Goal: Task Accomplishment & Management: Manage account settings

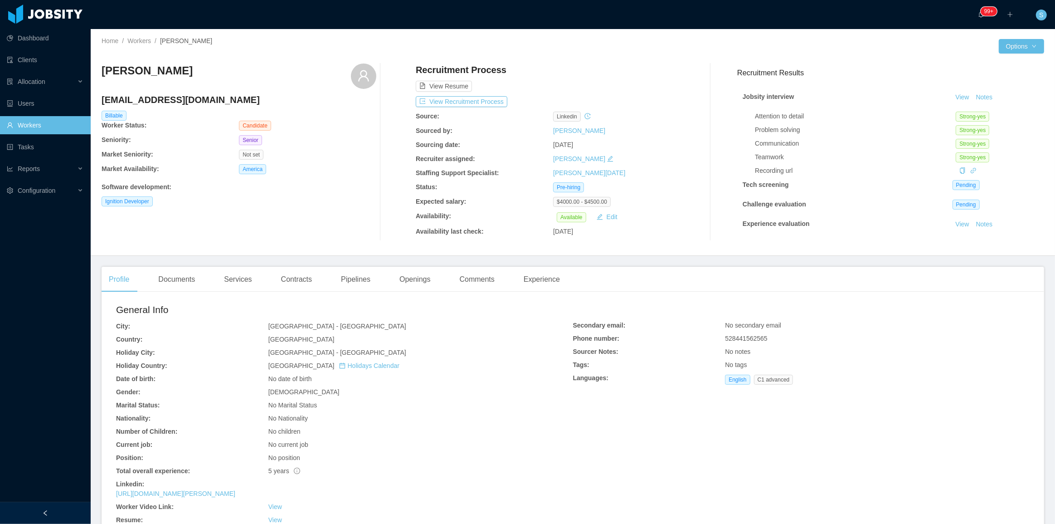
click at [172, 98] on h4 "rslb.pls@hotmail.com" at bounding box center [239, 99] width 275 height 13
copy h4 "rslb.pls@hotmail.com"
click at [181, 280] on div "Documents" at bounding box center [176, 279] width 51 height 25
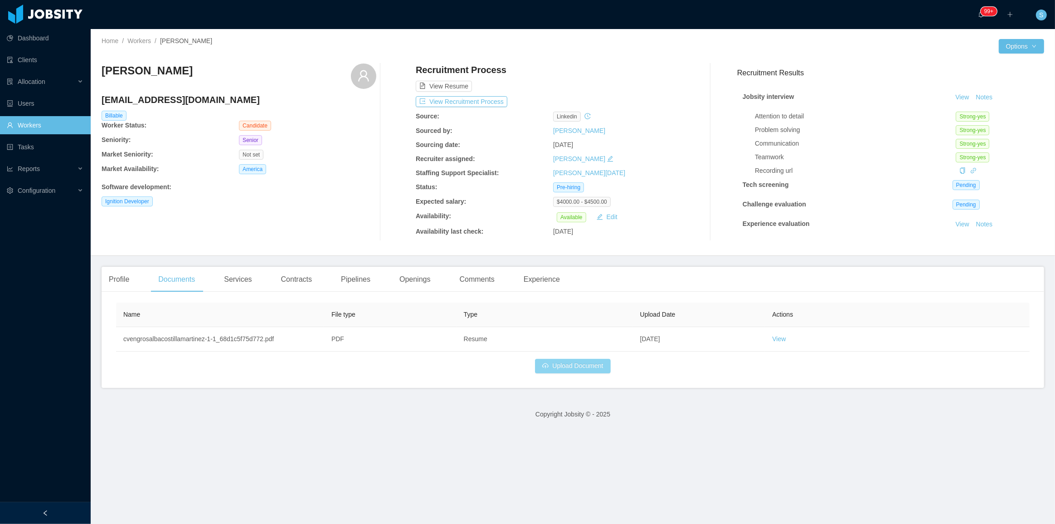
click at [589, 371] on button "Upload Document" at bounding box center [572, 366] width 75 height 15
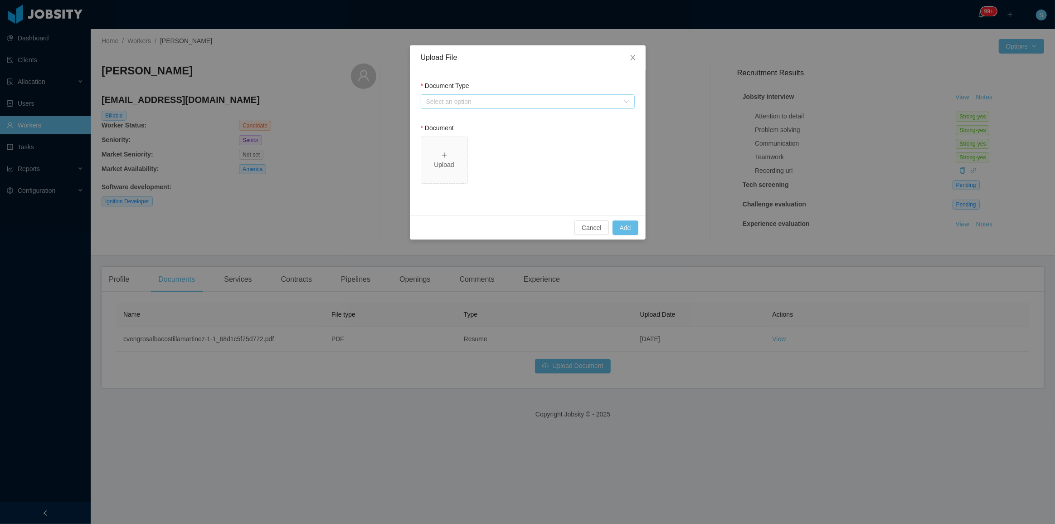
drag, startPoint x: 535, startPoint y: 101, endPoint x: 529, endPoint y: 105, distance: 7.2
click at [532, 102] on div "Select an option" at bounding box center [522, 101] width 193 height 9
click at [460, 132] on li "Jobsity Resume" at bounding box center [527, 133] width 214 height 15
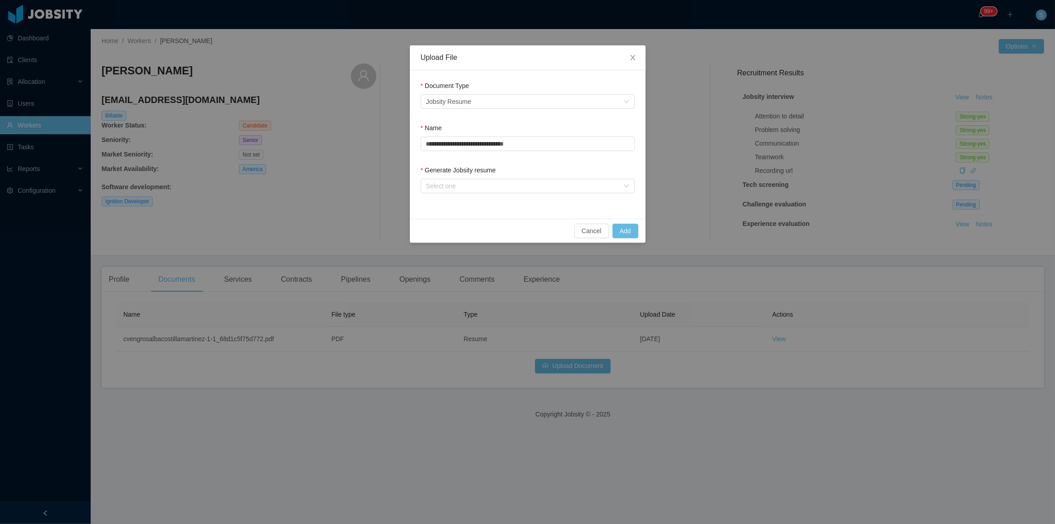
click at [457, 196] on div "Generate Jobsity resume Select one" at bounding box center [528, 180] width 214 height 31
click at [461, 187] on div "Select one" at bounding box center [522, 185] width 193 height 9
click at [455, 217] on li "From URL" at bounding box center [527, 217] width 214 height 15
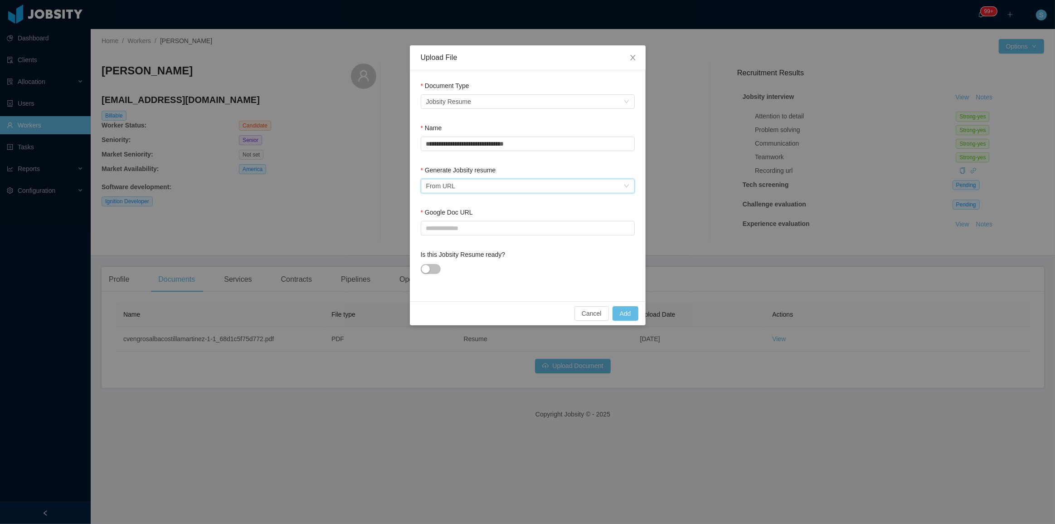
drag, startPoint x: 512, startPoint y: 184, endPoint x: 492, endPoint y: 193, distance: 21.9
click at [508, 186] on div "Select one From URL" at bounding box center [524, 186] width 197 height 14
click at [474, 200] on li "From Template" at bounding box center [527, 203] width 214 height 15
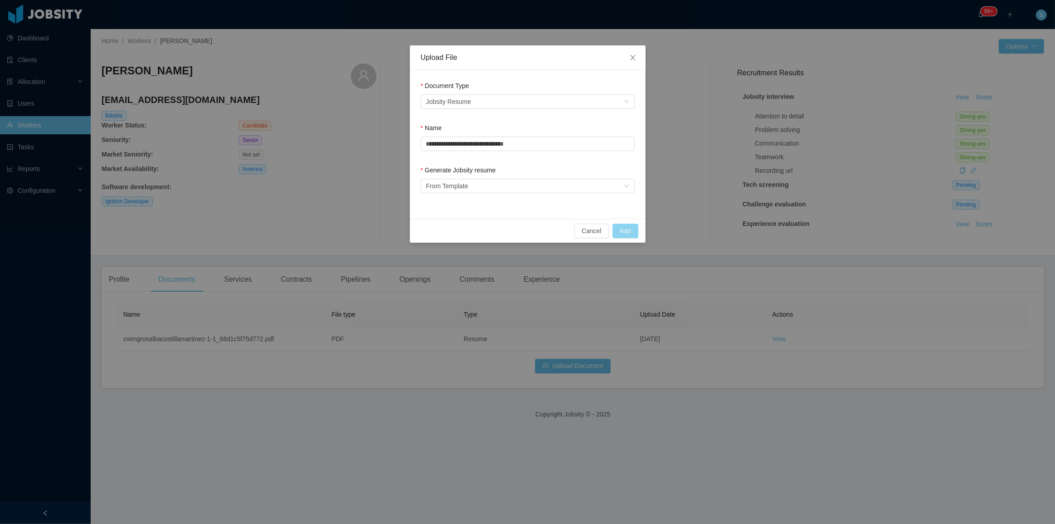
click at [627, 229] on button "Add" at bounding box center [626, 231] width 26 height 15
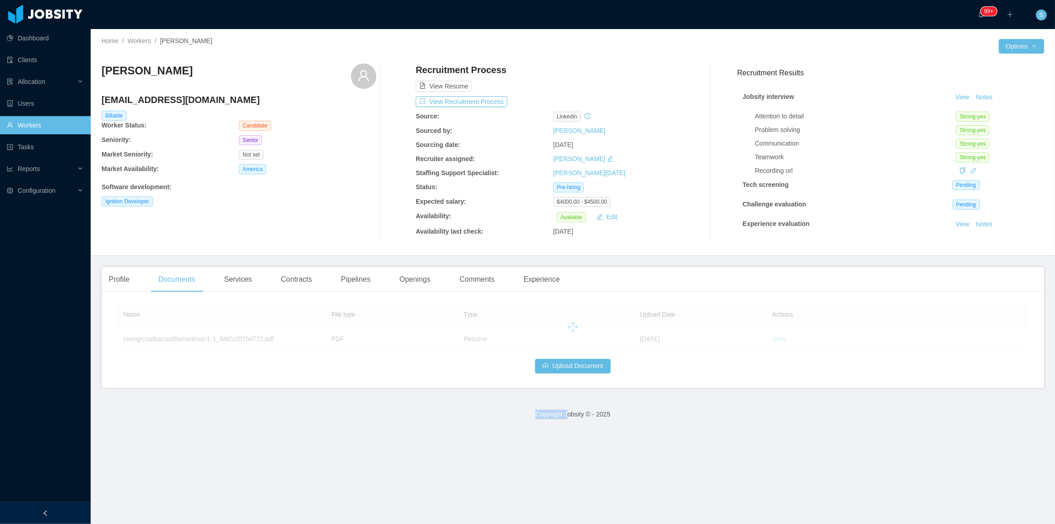
drag, startPoint x: 561, startPoint y: 473, endPoint x: 553, endPoint y: 475, distance: 8.5
click at [559, 473] on main "Home / Workers / Rosalba Costilla Martínez / Options Rosalba Costilla Martínez …" at bounding box center [573, 276] width 964 height 495
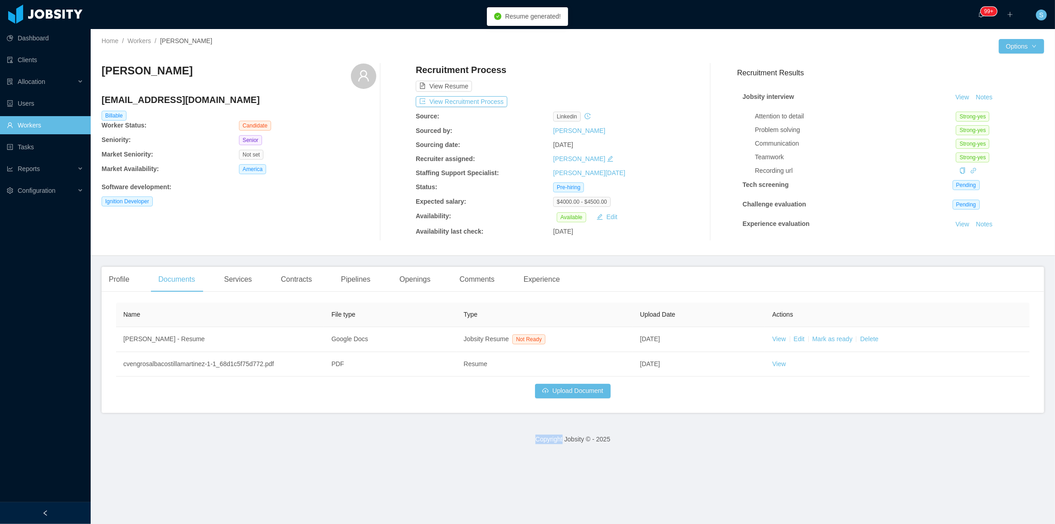
drag, startPoint x: 394, startPoint y: 416, endPoint x: 407, endPoint y: 411, distance: 14.2
click at [394, 416] on main "Home / Workers / Rosalba Costilla Martínez / Options Rosalba Costilla Martínez …" at bounding box center [573, 276] width 964 height 495
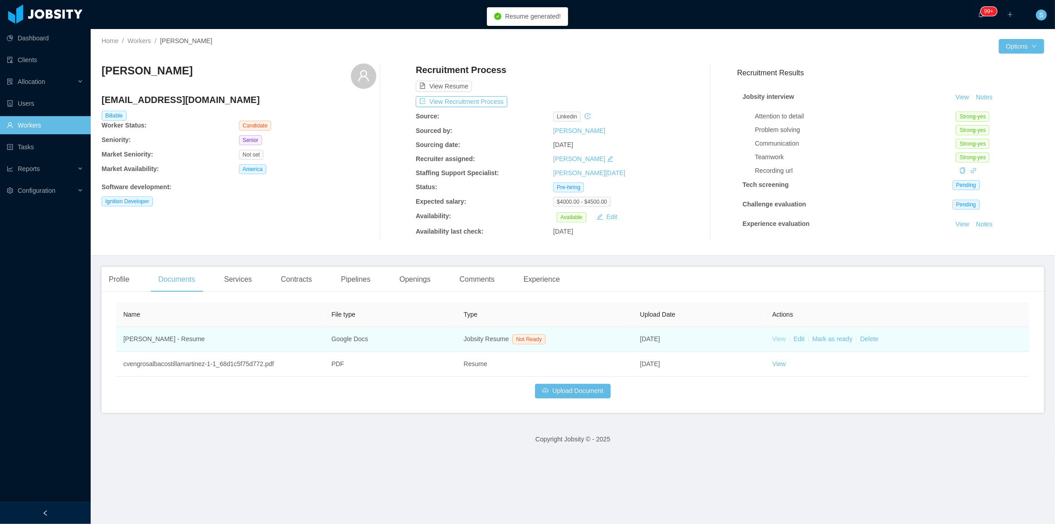
click at [774, 337] on link "View" at bounding box center [779, 338] width 14 height 7
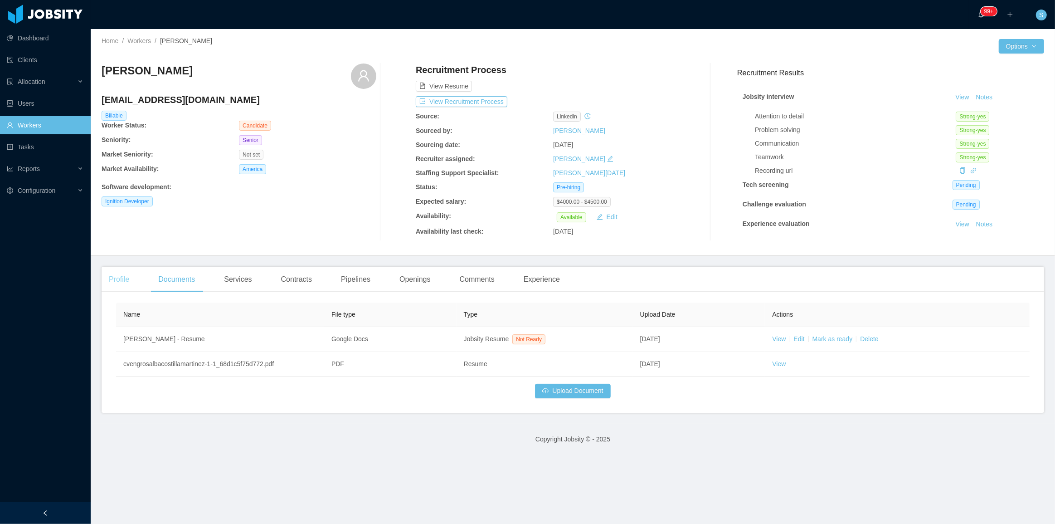
click at [120, 280] on div "Profile" at bounding box center [119, 279] width 35 height 25
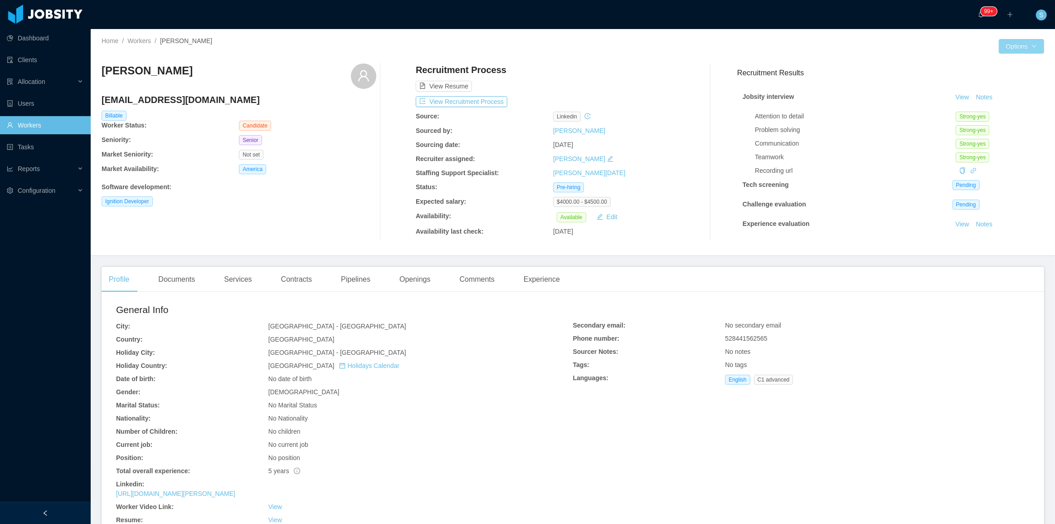
click at [1024, 49] on button "Options" at bounding box center [1021, 46] width 45 height 15
click at [990, 124] on button "Edit Worker" at bounding box center [997, 123] width 58 height 15
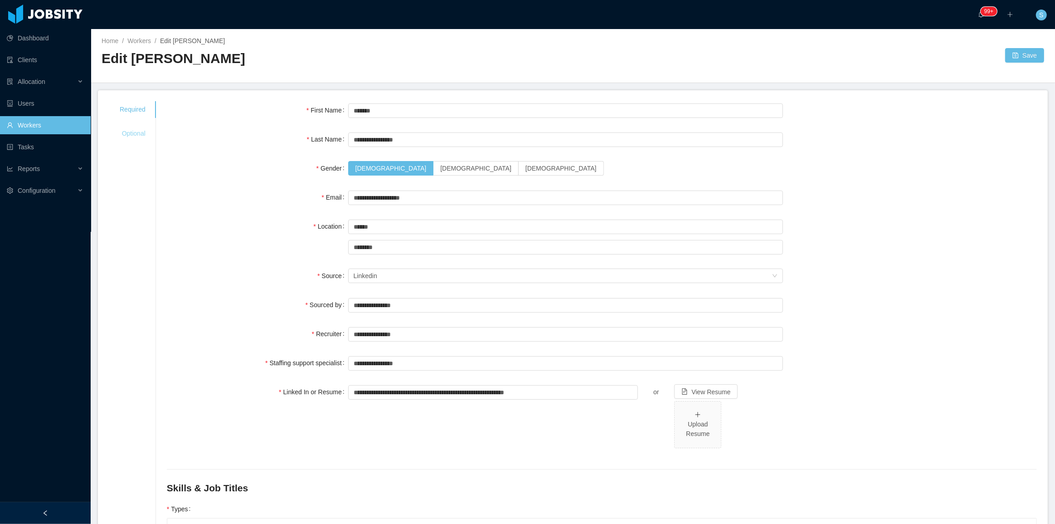
click at [145, 132] on div "Optional" at bounding box center [133, 133] width 48 height 17
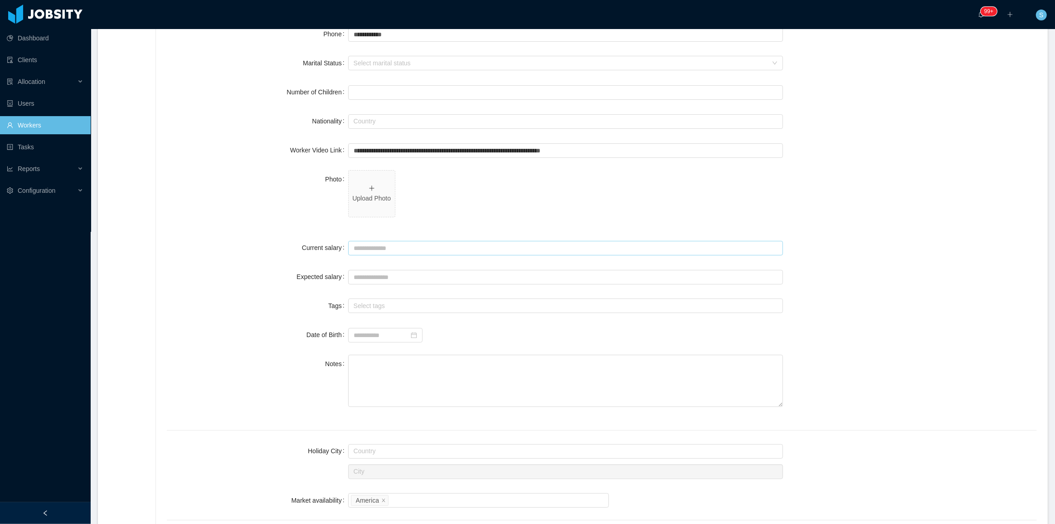
scroll to position [165, 0]
click at [368, 199] on p "Upload Photo" at bounding box center [371, 197] width 39 height 10
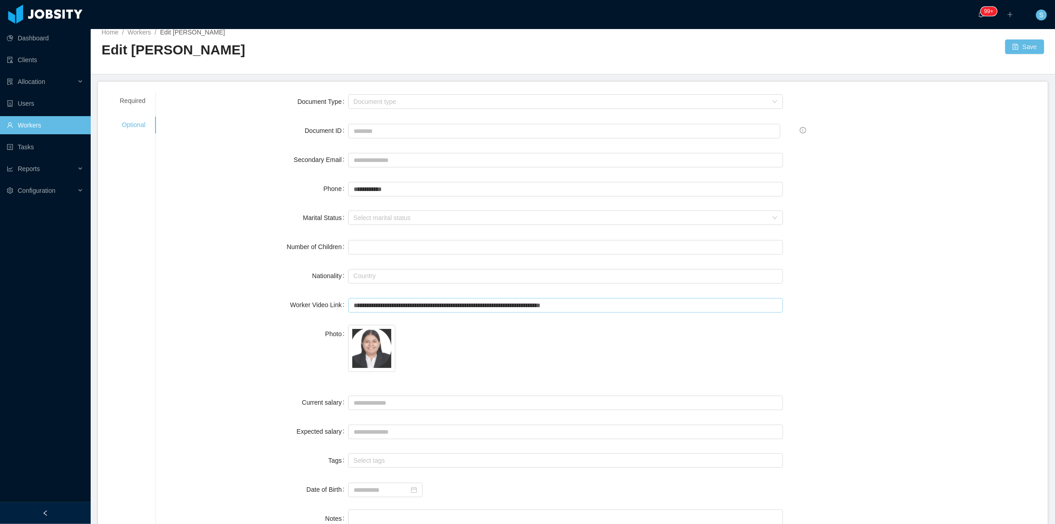
scroll to position [0, 0]
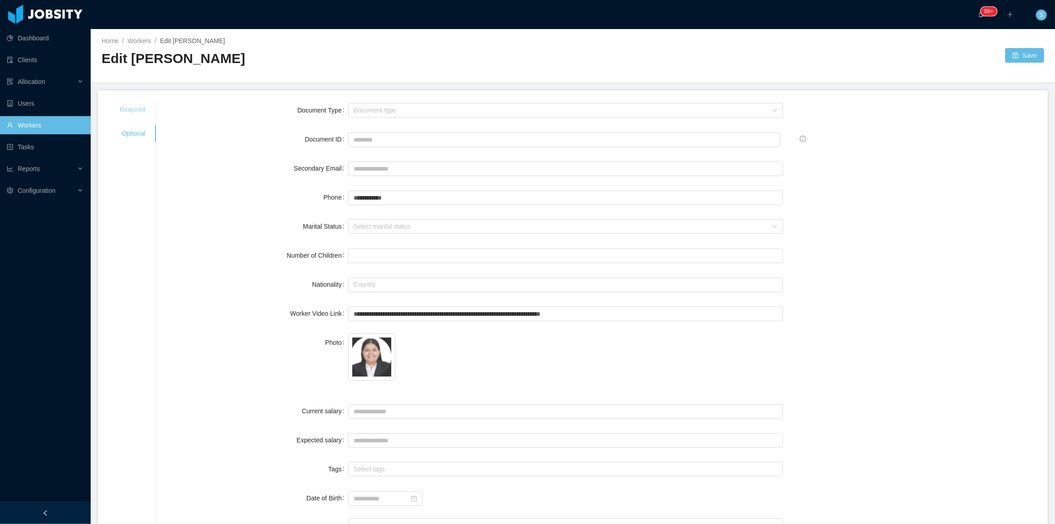
click at [137, 108] on div "Required" at bounding box center [133, 109] width 48 height 17
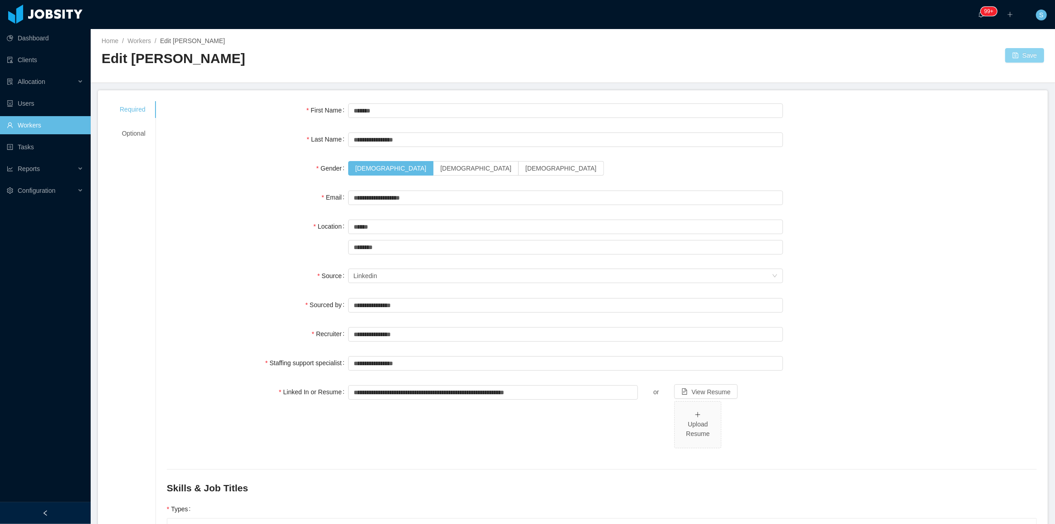
click at [1010, 53] on button "Save" at bounding box center [1024, 55] width 39 height 15
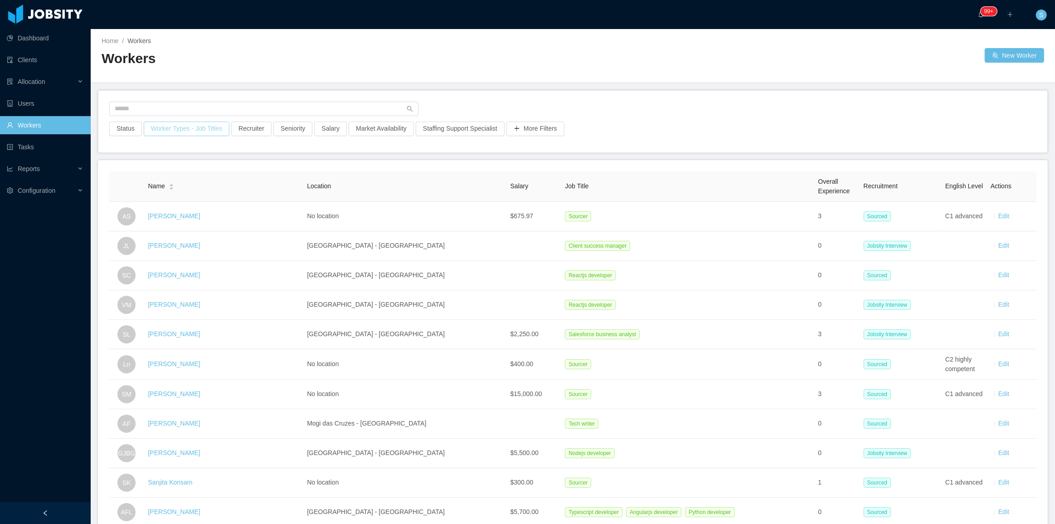
click at [186, 122] on button "Worker Types - Job Titles" at bounding box center [187, 129] width 86 height 15
click at [195, 114] on input "text" at bounding box center [263, 109] width 309 height 15
paste input "********"
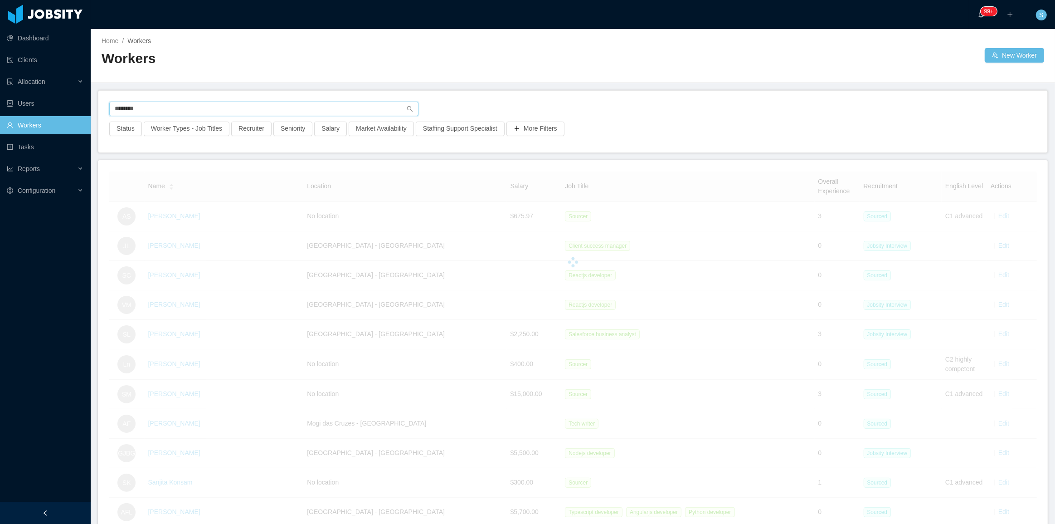
type input "********"
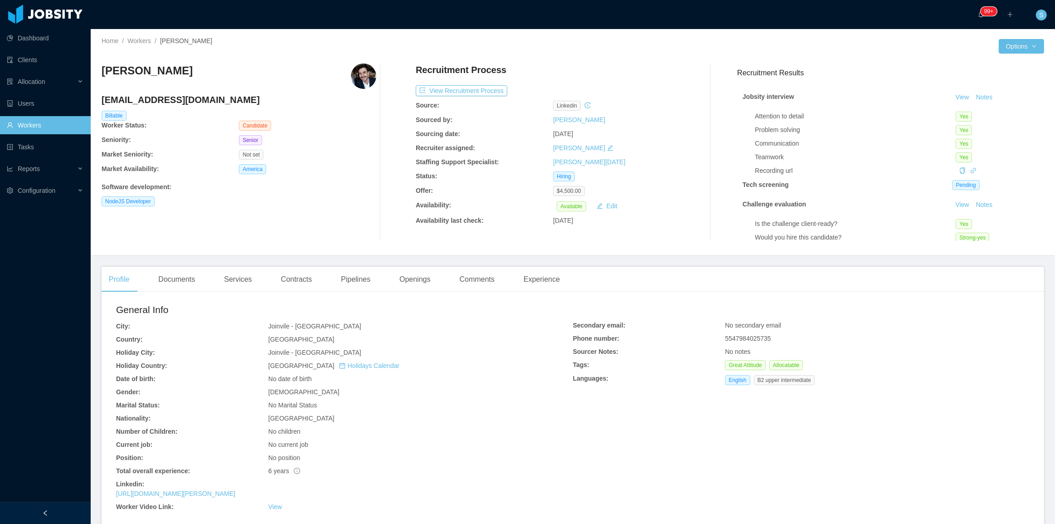
click at [457, 97] on div "Recruitment Process View Recruitment Process Source: linkedin Sourced by: Merwi…" at bounding box center [553, 151] width 275 height 177
click at [460, 91] on button "View Recruitment Process" at bounding box center [462, 90] width 92 height 11
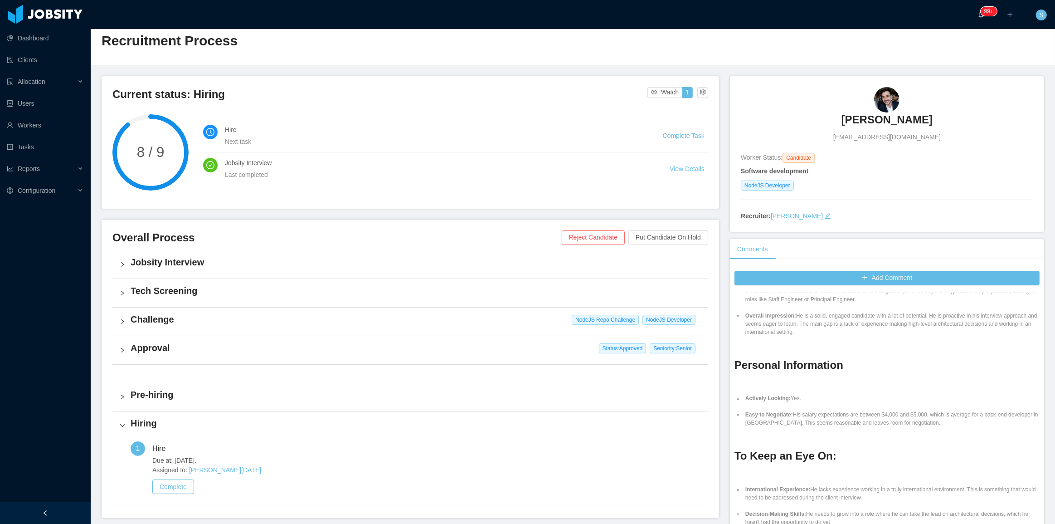
scroll to position [106, 0]
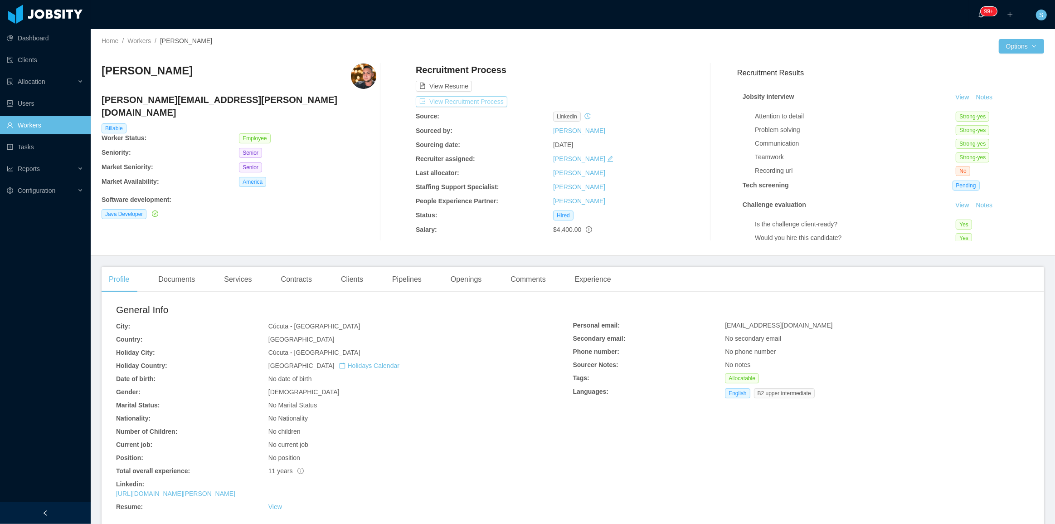
click at [472, 102] on button "View Recruitment Process" at bounding box center [462, 101] width 92 height 11
